Goal: Find specific page/section: Find specific page/section

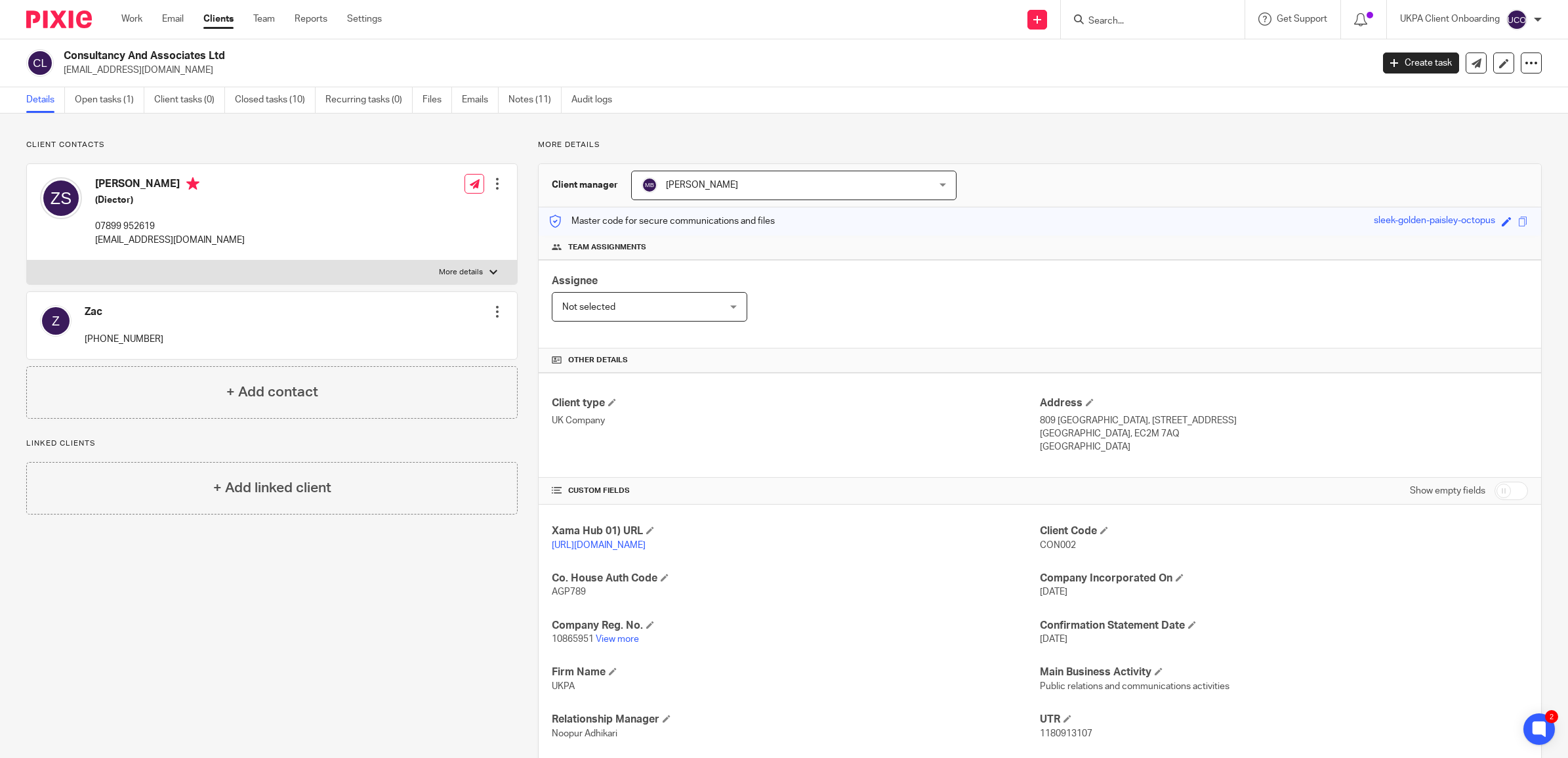
click at [1107, 21] on input "Search" at bounding box center [1145, 21] width 118 height 12
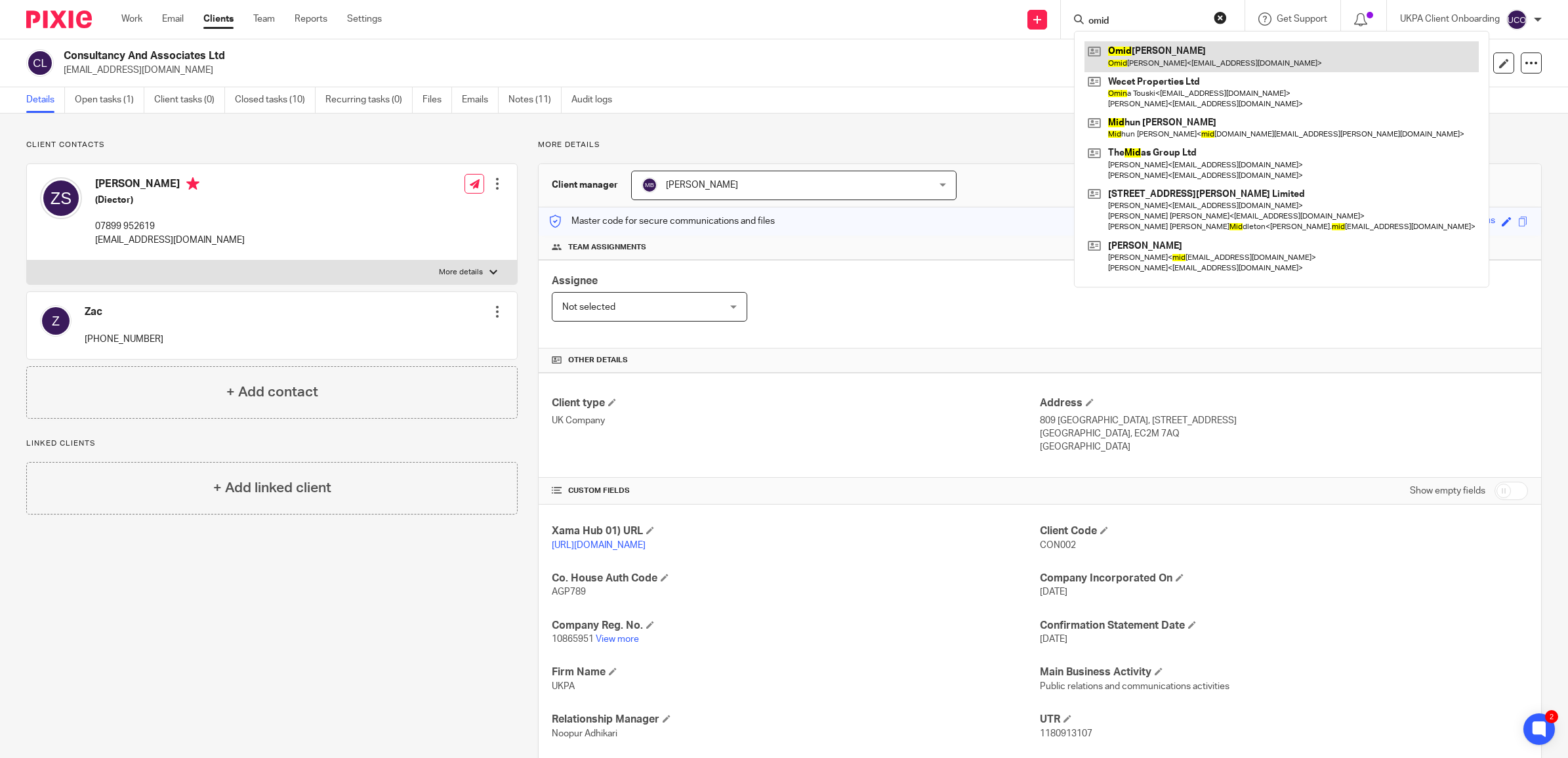
type input "omid"
click at [1113, 50] on link at bounding box center [1281, 57] width 394 height 31
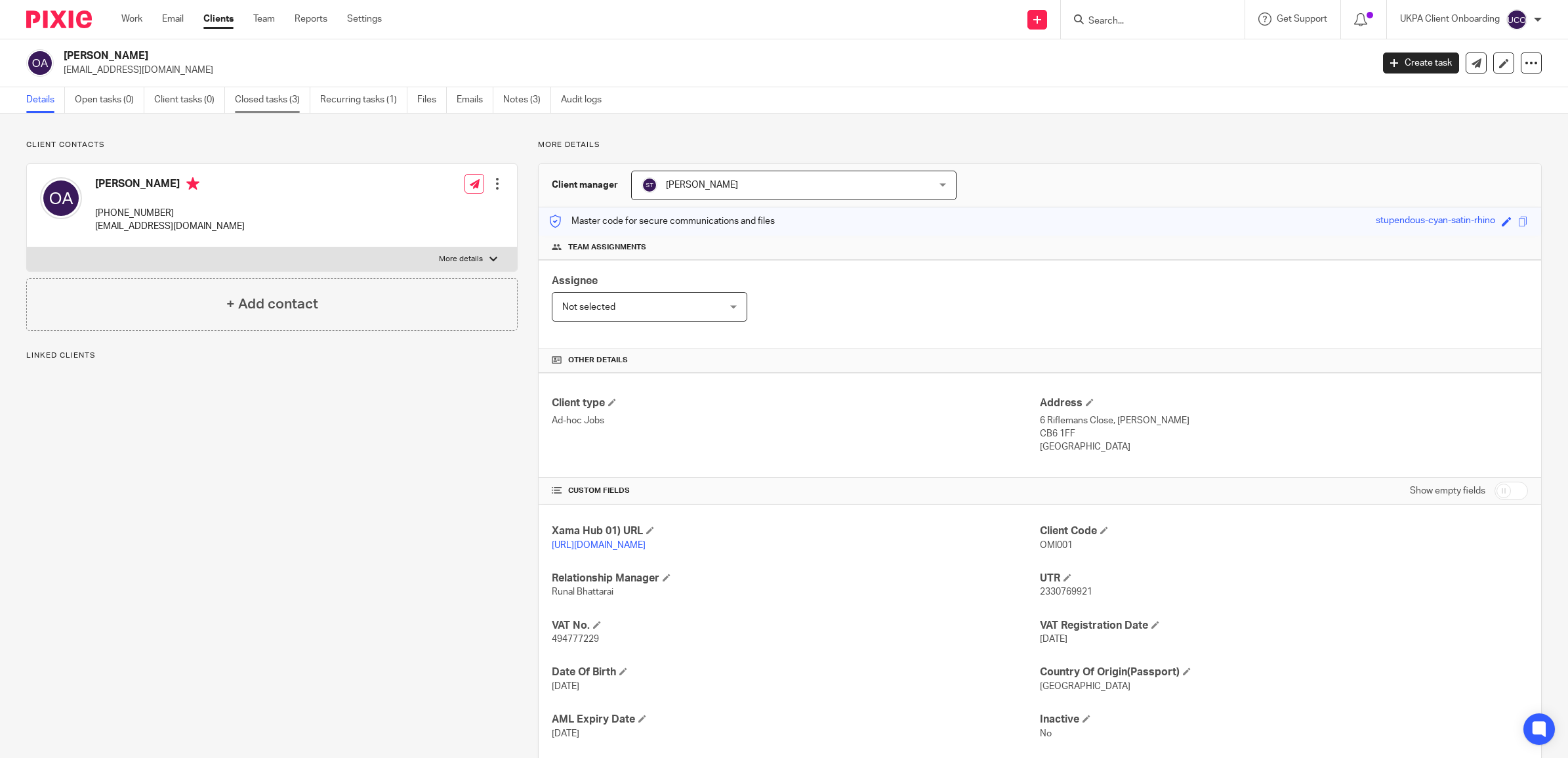
click at [280, 98] on link "Closed tasks (3)" at bounding box center [272, 100] width 75 height 26
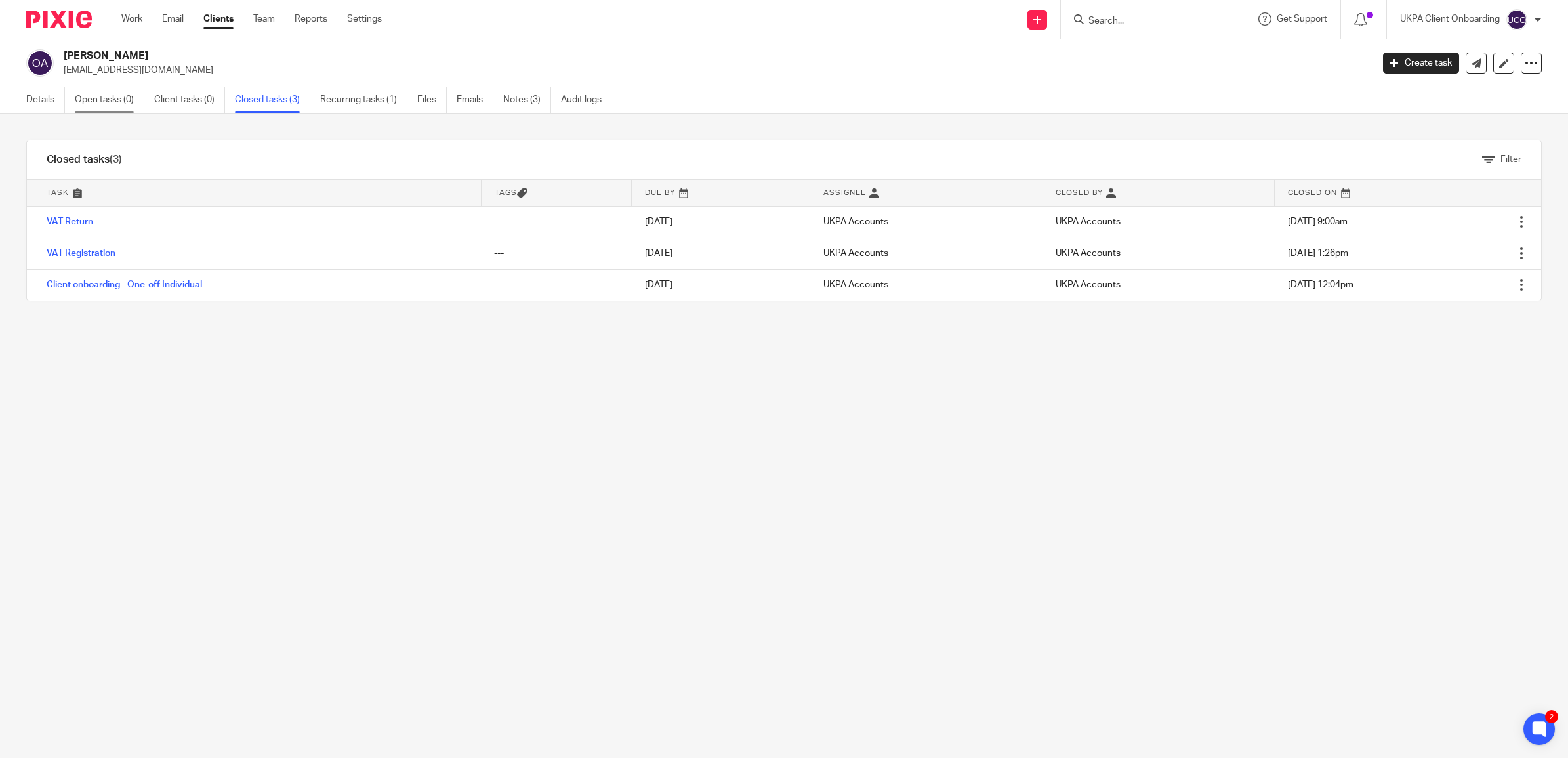
click at [128, 100] on link "Open tasks (0)" at bounding box center [109, 100] width 70 height 26
